Goal: Task Accomplishment & Management: Use online tool/utility

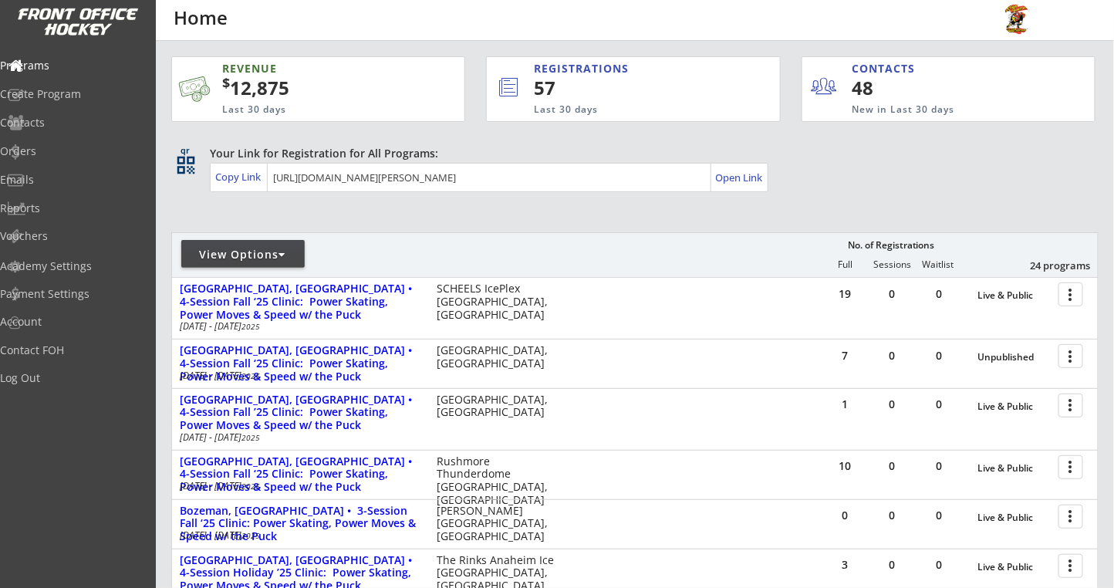
click at [290, 248] on div "View Options" at bounding box center [242, 254] width 123 height 15
select select ""Upcoming Programs""
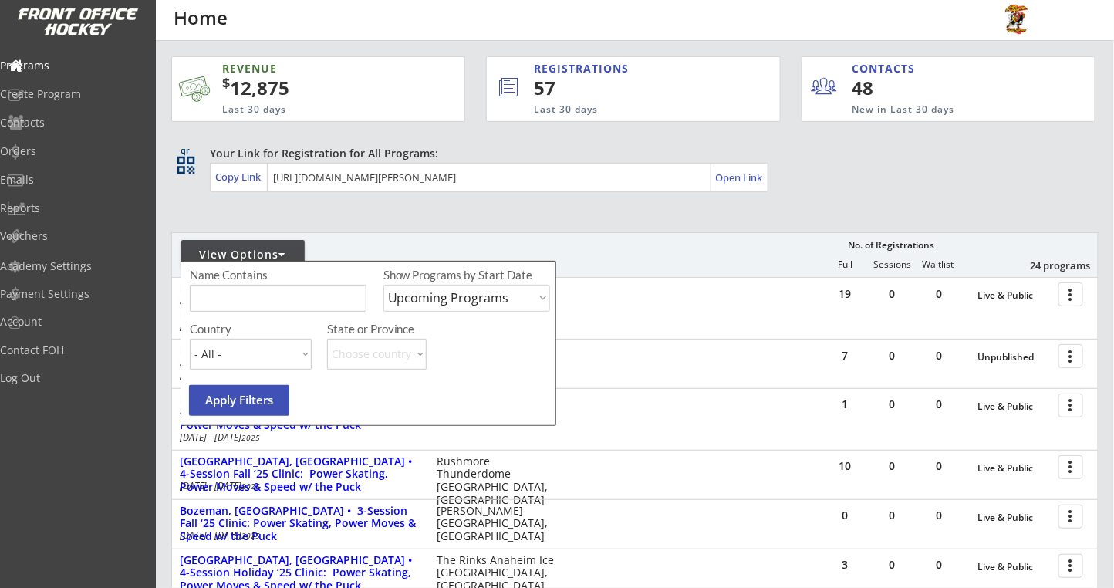
click at [252, 292] on input "input" at bounding box center [278, 298] width 177 height 27
type input "billings"
click at [491, 289] on select "Upcoming Programs Past Programs Specific Date Range" at bounding box center [466, 298] width 167 height 27
select select ""Past Programs""
click at [383, 285] on select "Upcoming Programs Past Programs Specific Date Range" at bounding box center [466, 298] width 167 height 27
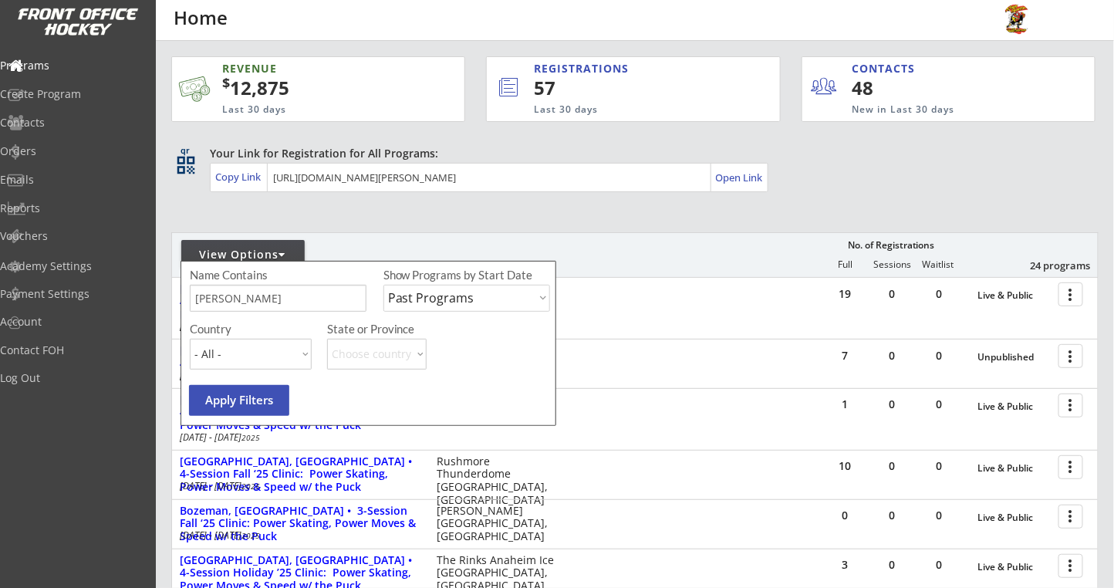
click at [252, 403] on button "Apply Filters" at bounding box center [239, 400] width 100 height 31
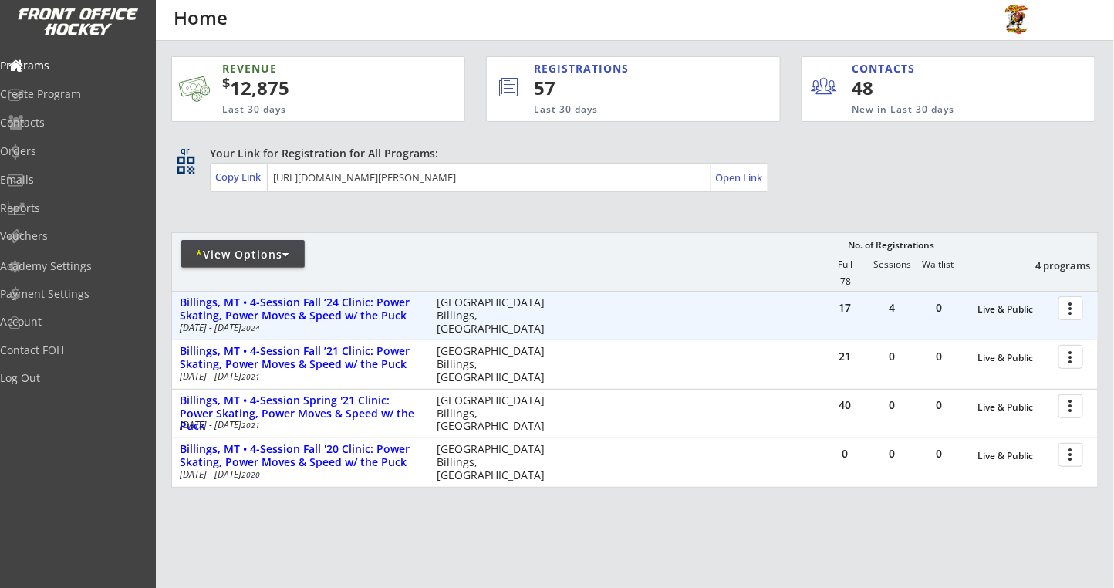
click at [1065, 308] on div at bounding box center [1073, 307] width 27 height 27
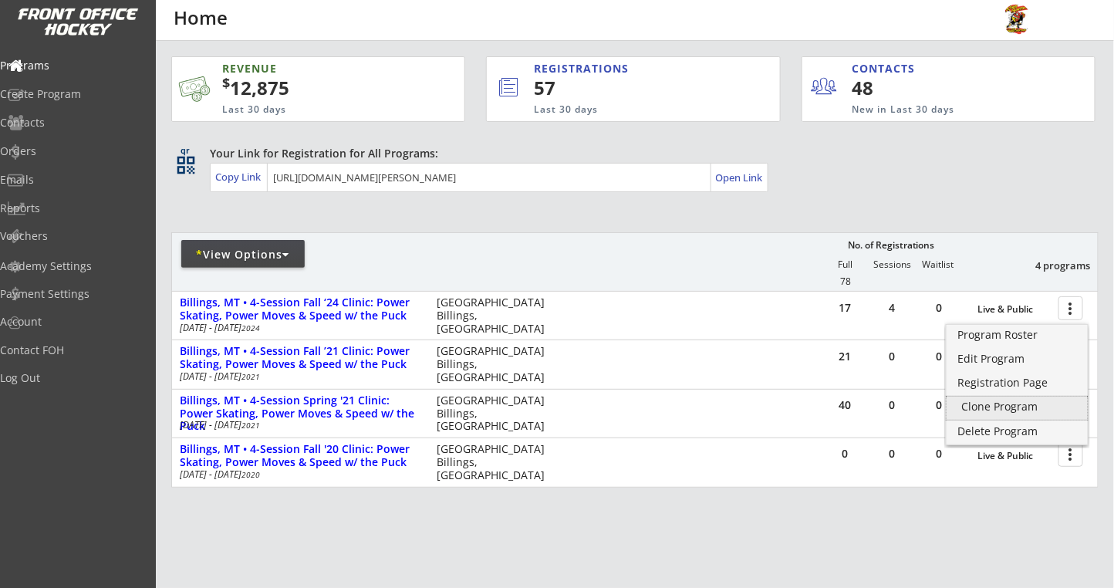
click at [969, 413] on div "Clone Program" at bounding box center [1017, 408] width 141 height 23
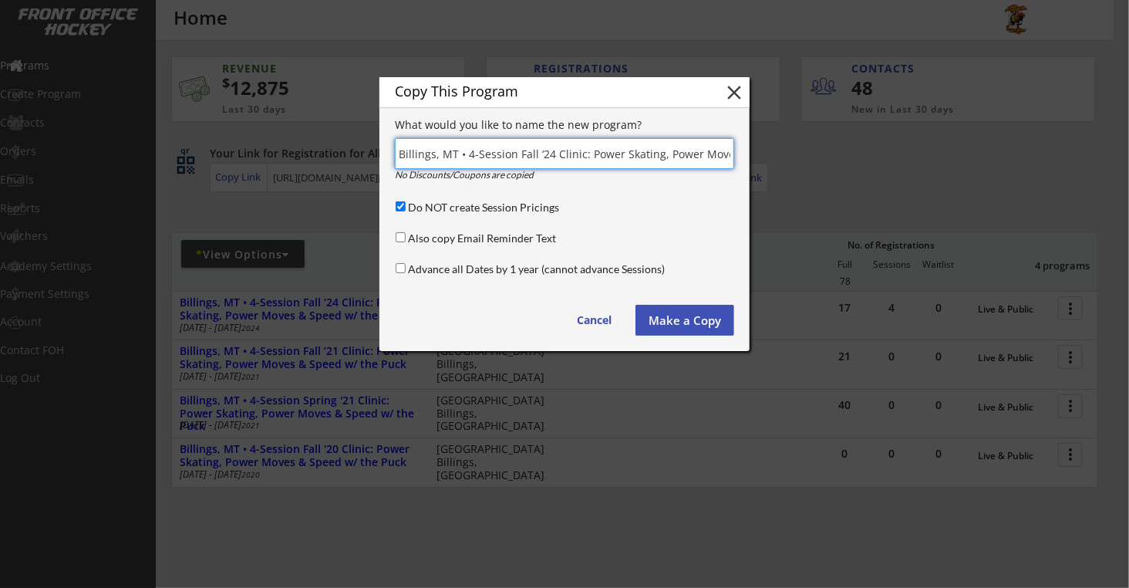
scroll to position [0, 141]
click at [400, 268] on input "Advance all Dates by 1 year (cannot advance Sessions)" at bounding box center [401, 268] width 10 height 10
checkbox input "true"
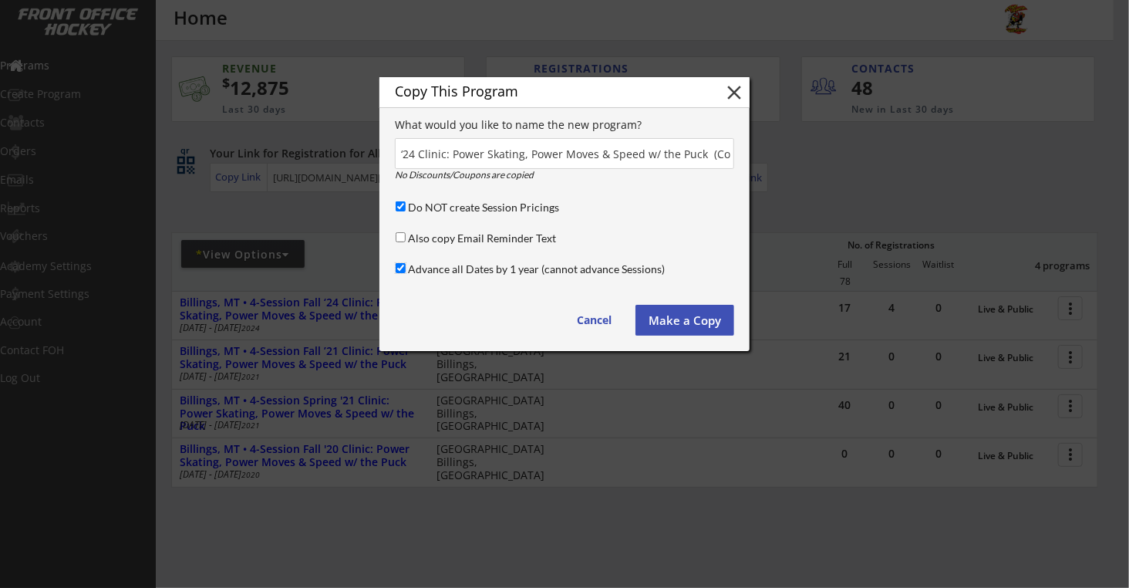
scroll to position [0, 0]
click at [549, 151] on input "input" at bounding box center [564, 153] width 339 height 31
type input "Billings, MT • 4-Session Fall ‘25 Clinic: Power Skating, Power Moves & Speed w/…"
click at [684, 314] on button "Make a Copy" at bounding box center [685, 320] width 99 height 31
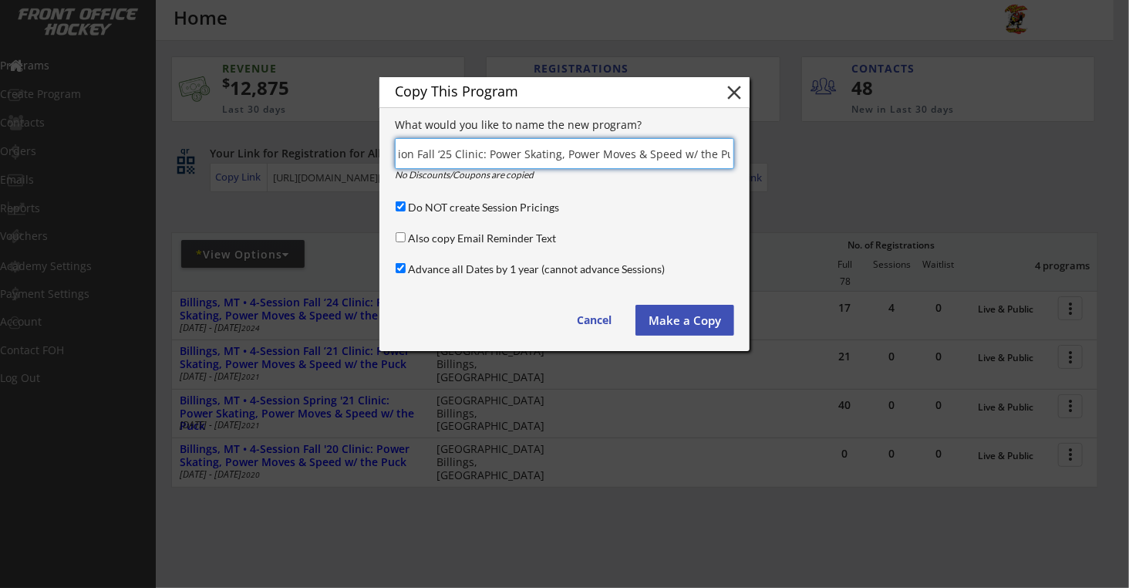
scroll to position [0, 0]
